Goal: Entertainment & Leisure: Consume media (video, audio)

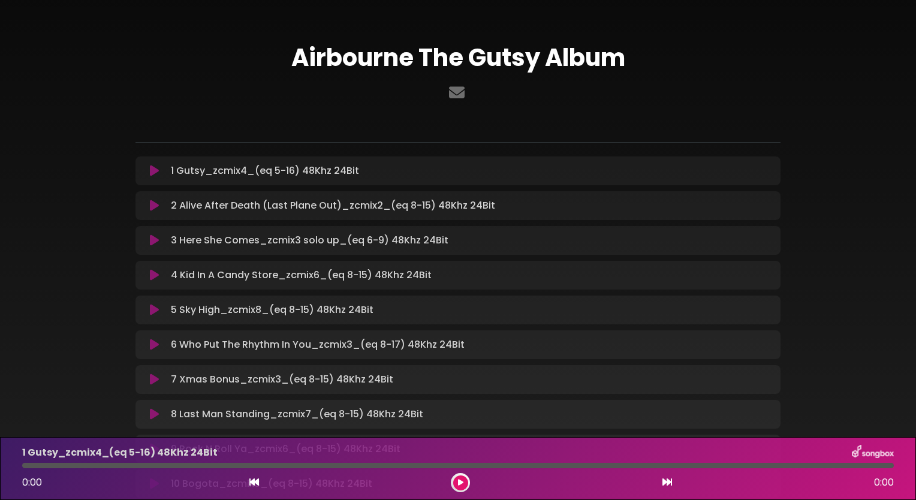
drag, startPoint x: 916, startPoint y: 356, endPoint x: 914, endPoint y: 387, distance: 31.2
click at [914, 387] on div "Airbourne The Gutsy Album" at bounding box center [458, 301] width 916 height 574
drag, startPoint x: 914, startPoint y: 387, endPoint x: 916, endPoint y: 235, distance: 152.3
click at [916, 235] on html "× Airbourne The Gutsy Album ×" at bounding box center [458, 250] width 916 height 500
click at [513, 107] on div at bounding box center [458, 117] width 660 height 24
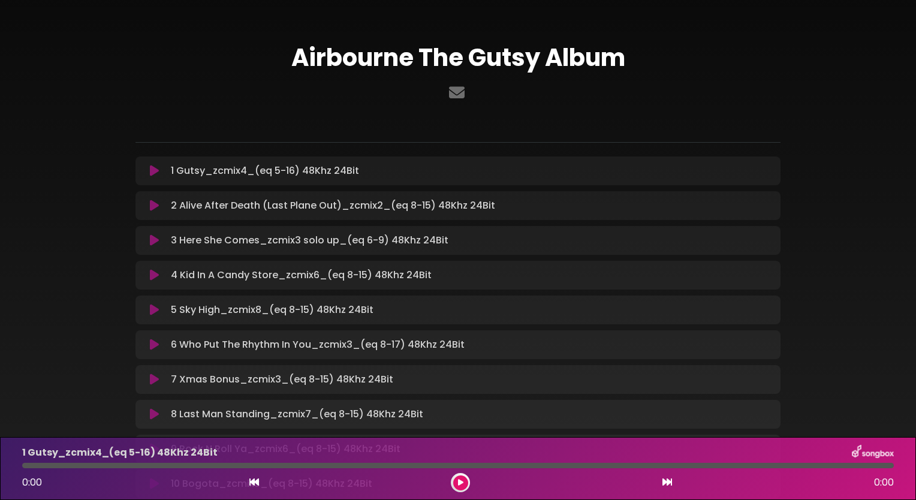
drag, startPoint x: 817, startPoint y: 324, endPoint x: 825, endPoint y: 275, distance: 50.4
click at [825, 275] on div "Airbourne The Gutsy Album" at bounding box center [457, 301] width 791 height 574
drag, startPoint x: 910, startPoint y: 59, endPoint x: 915, endPoint y: 93, distance: 34.0
click at [915, 93] on div "Airbourne The Gutsy Album" at bounding box center [458, 301] width 916 height 574
drag, startPoint x: 916, startPoint y: 197, endPoint x: 918, endPoint y: 234, distance: 36.7
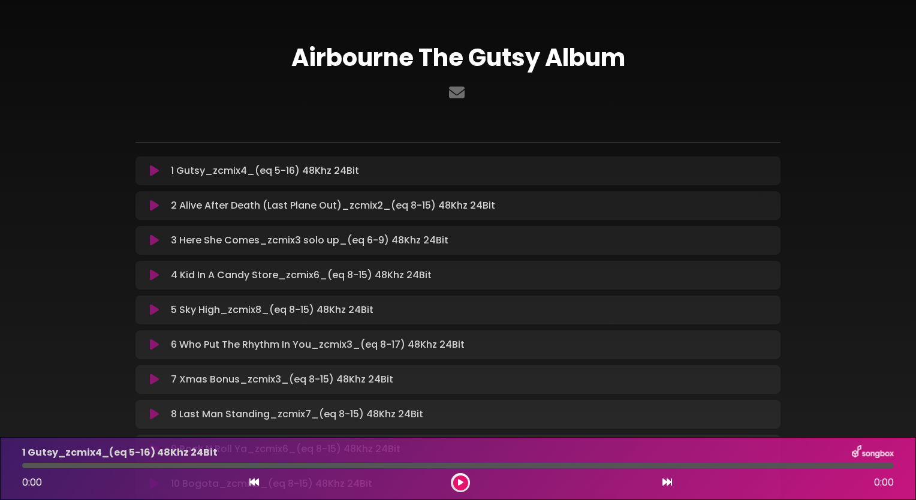
click at [916, 234] on html "× Airbourne The Gutsy Album ×" at bounding box center [458, 250] width 916 height 500
drag, startPoint x: 916, startPoint y: 234, endPoint x: 839, endPoint y: 88, distance: 164.9
click at [839, 88] on div "Airbourne The Gutsy Album" at bounding box center [457, 301] width 791 height 574
drag, startPoint x: 913, startPoint y: 37, endPoint x: 914, endPoint y: 62, distance: 24.6
click at [914, 62] on div "Airbourne The Gutsy Album" at bounding box center [458, 301] width 916 height 574
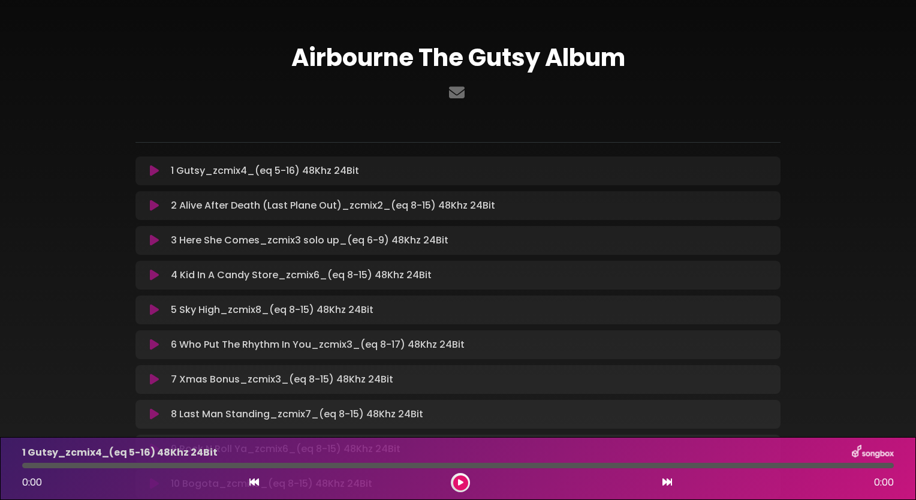
click at [574, 92] on div at bounding box center [457, 93] width 645 height 23
click at [463, 486] on button at bounding box center [460, 482] width 15 height 15
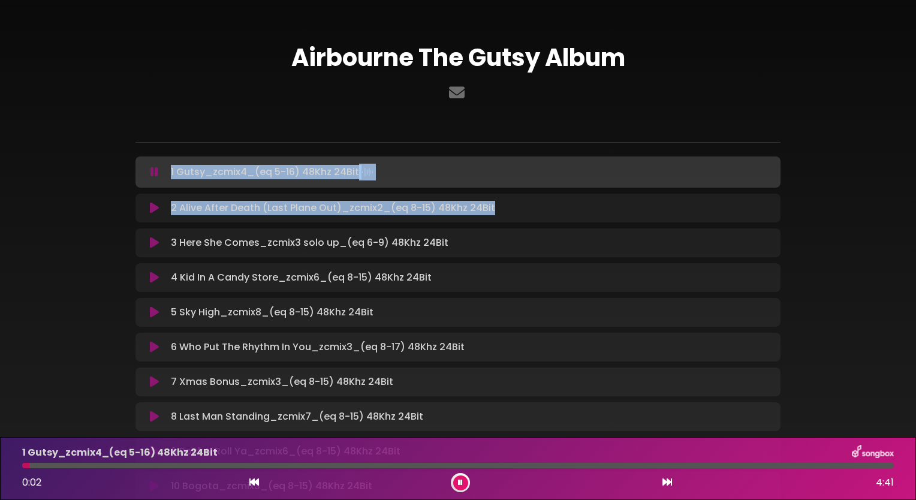
drag, startPoint x: 914, startPoint y: 133, endPoint x: 918, endPoint y: 205, distance: 72.0
click at [916, 205] on html "× Airbourne The Gutsy Album ×" at bounding box center [458, 250] width 916 height 500
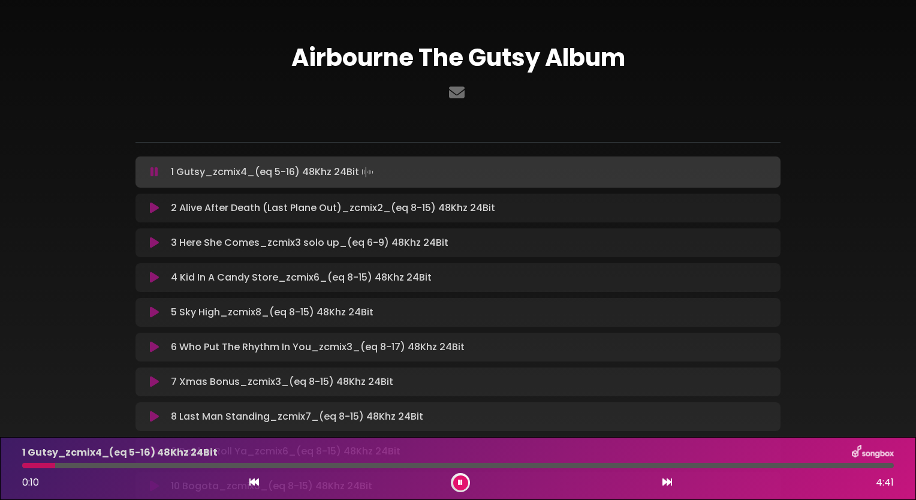
click at [810, 109] on div "Airbourne The Gutsy Album" at bounding box center [457, 302] width 791 height 576
click at [669, 483] on icon at bounding box center [668, 482] width 10 height 10
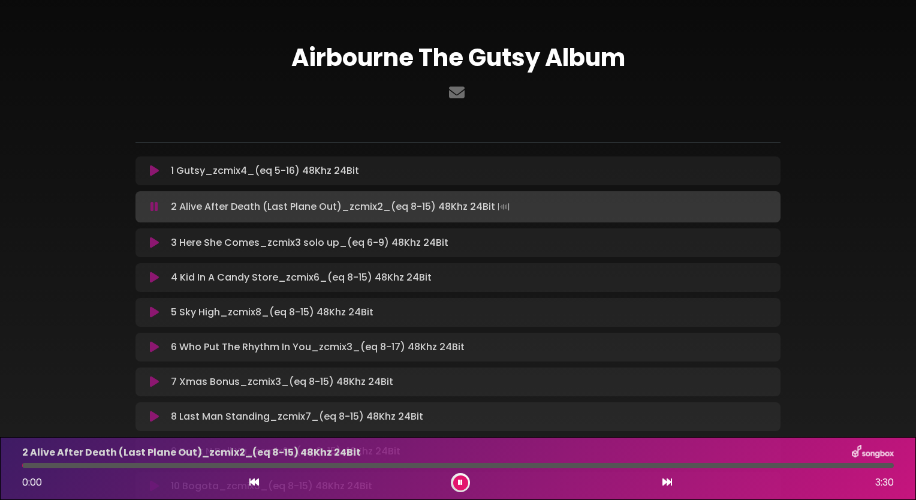
click at [669, 483] on icon at bounding box center [668, 482] width 10 height 10
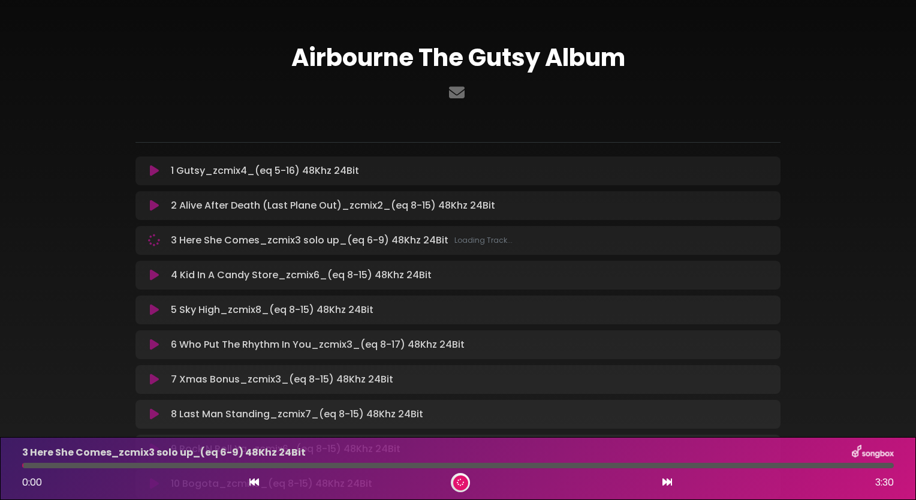
click at [669, 483] on icon at bounding box center [668, 482] width 10 height 10
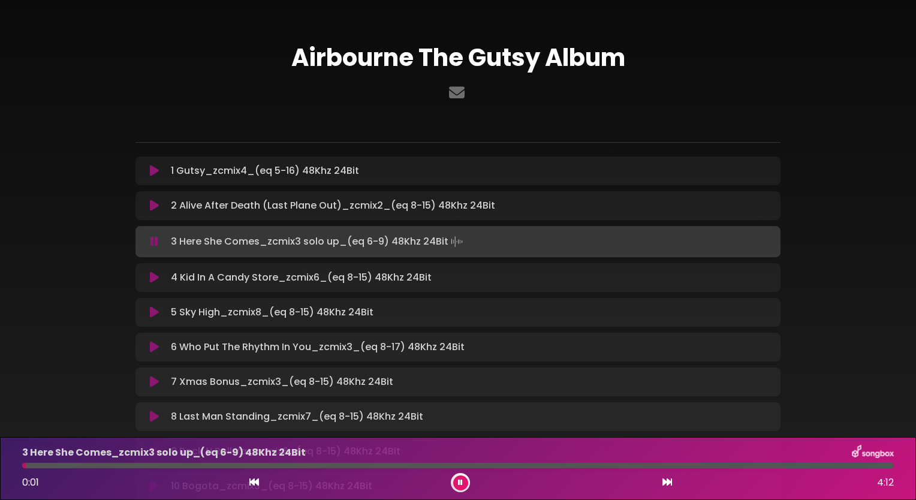
click at [662, 483] on button at bounding box center [667, 483] width 11 height 16
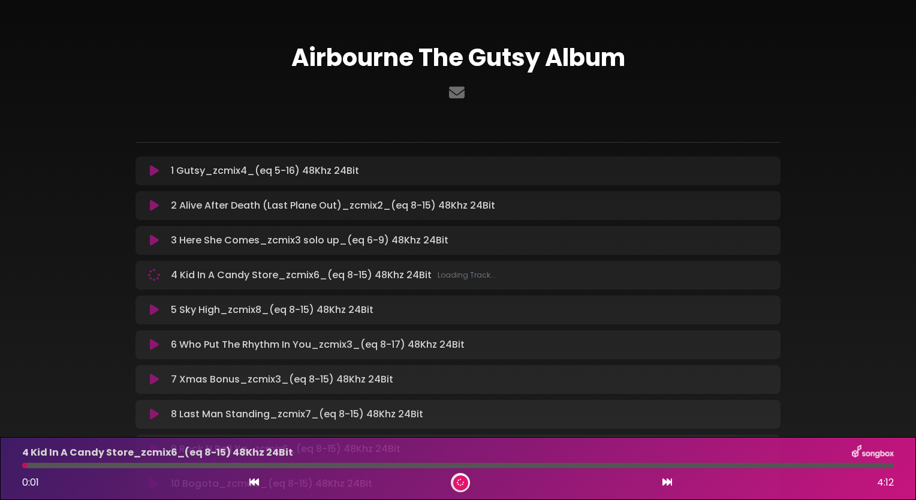
click at [662, 483] on button at bounding box center [667, 483] width 11 height 16
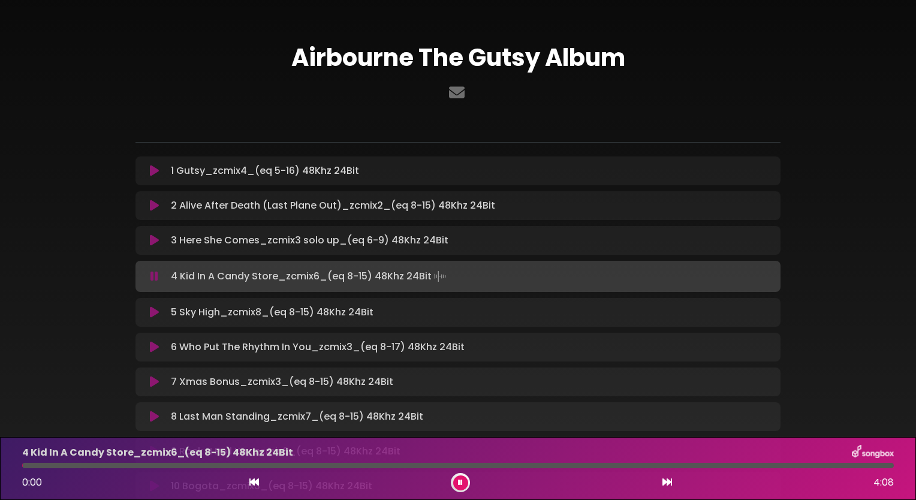
click at [662, 483] on button at bounding box center [667, 483] width 11 height 16
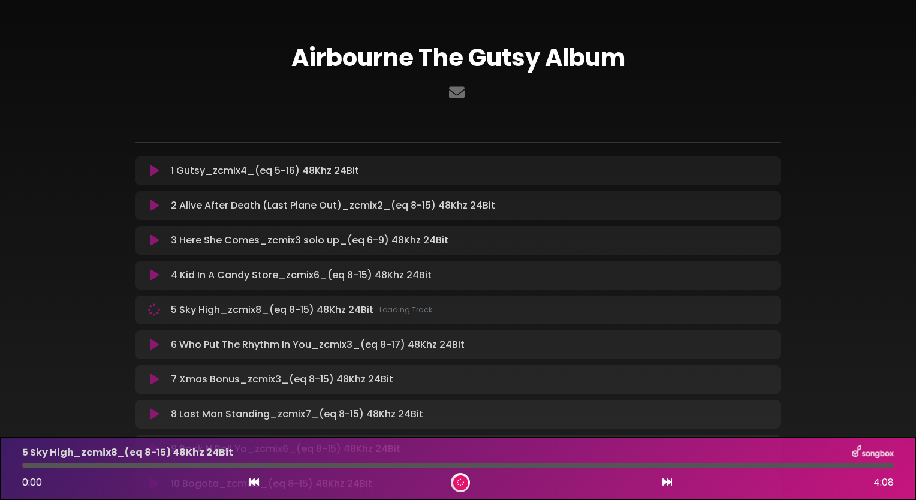
click at [662, 483] on button at bounding box center [667, 483] width 11 height 16
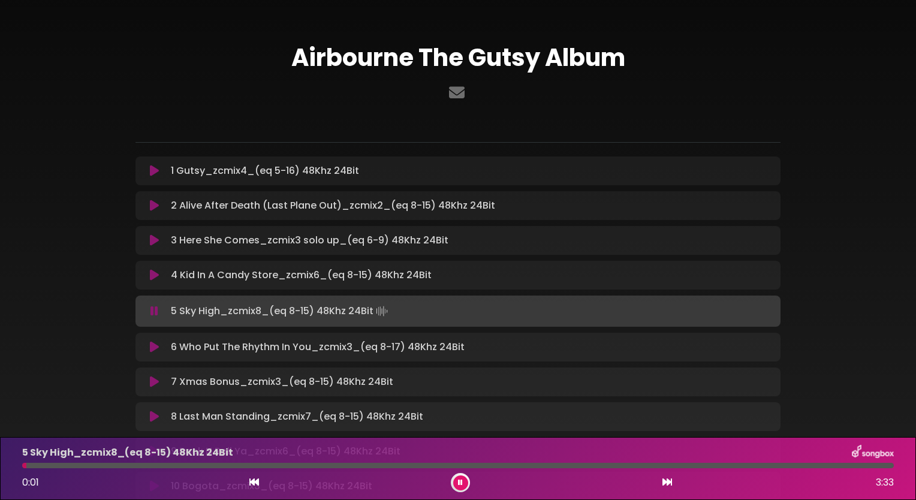
click at [662, 483] on button at bounding box center [667, 483] width 11 height 16
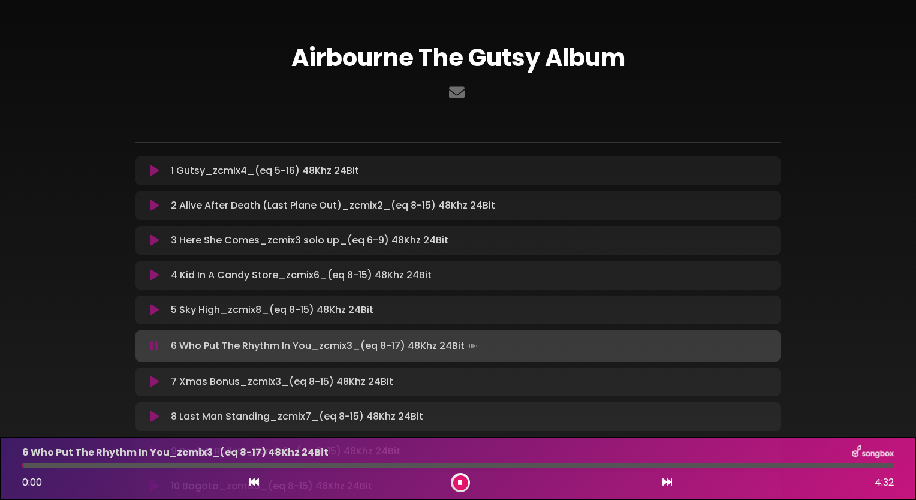
click at [662, 483] on button at bounding box center [667, 483] width 11 height 16
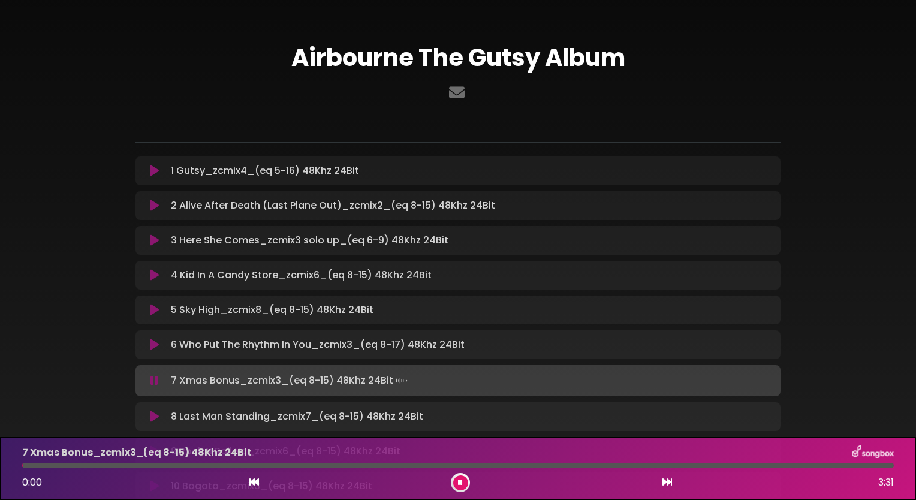
click at [662, 483] on button at bounding box center [667, 483] width 11 height 16
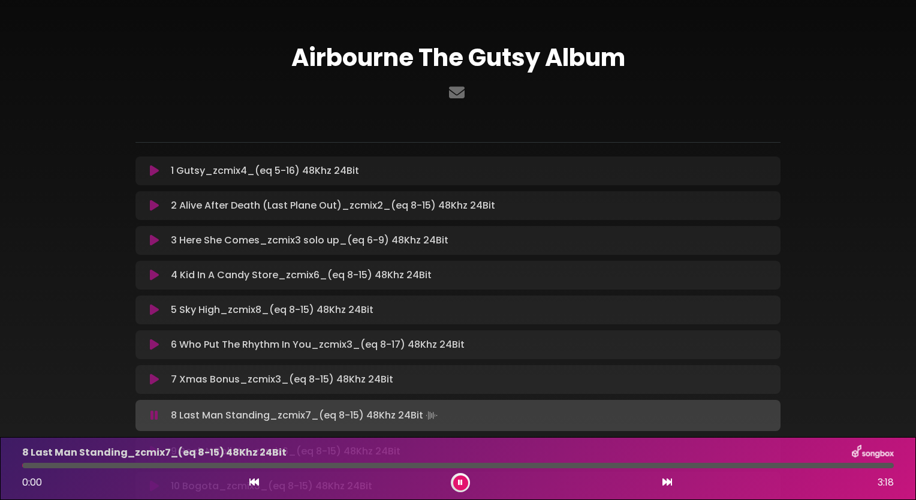
click at [662, 483] on button at bounding box center [667, 483] width 11 height 16
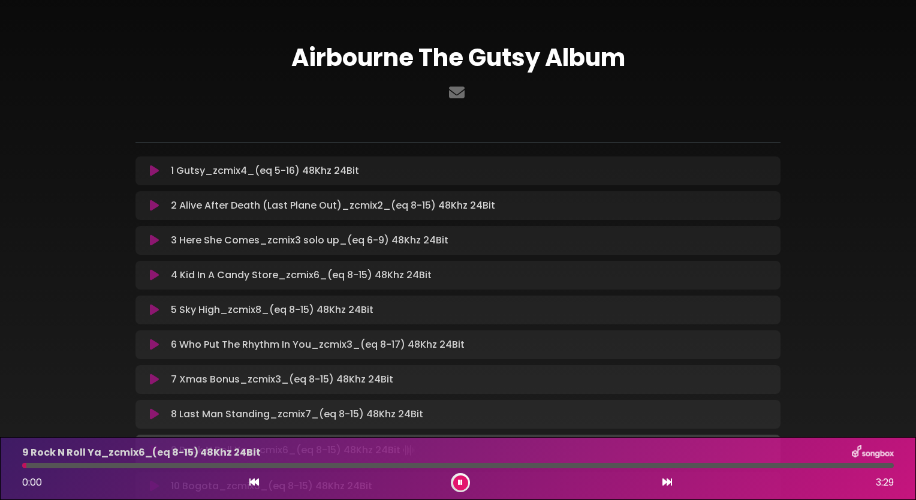
click at [662, 483] on button at bounding box center [667, 483] width 11 height 16
click at [813, 59] on div "Airbourne The Gutsy Album" at bounding box center [457, 302] width 791 height 576
